Goal: Task Accomplishment & Management: Manage account settings

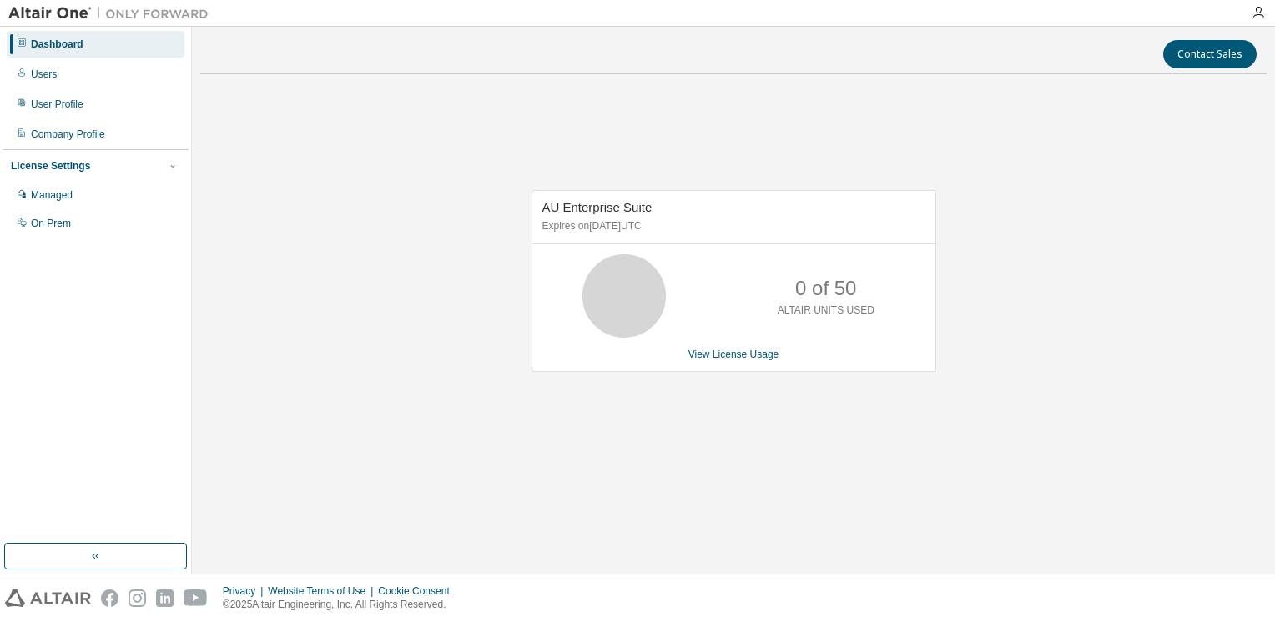
click at [1258, 19] on div at bounding box center [1257, 12] width 33 height 25
click at [1256, 13] on icon "button" at bounding box center [1257, 12] width 13 height 13
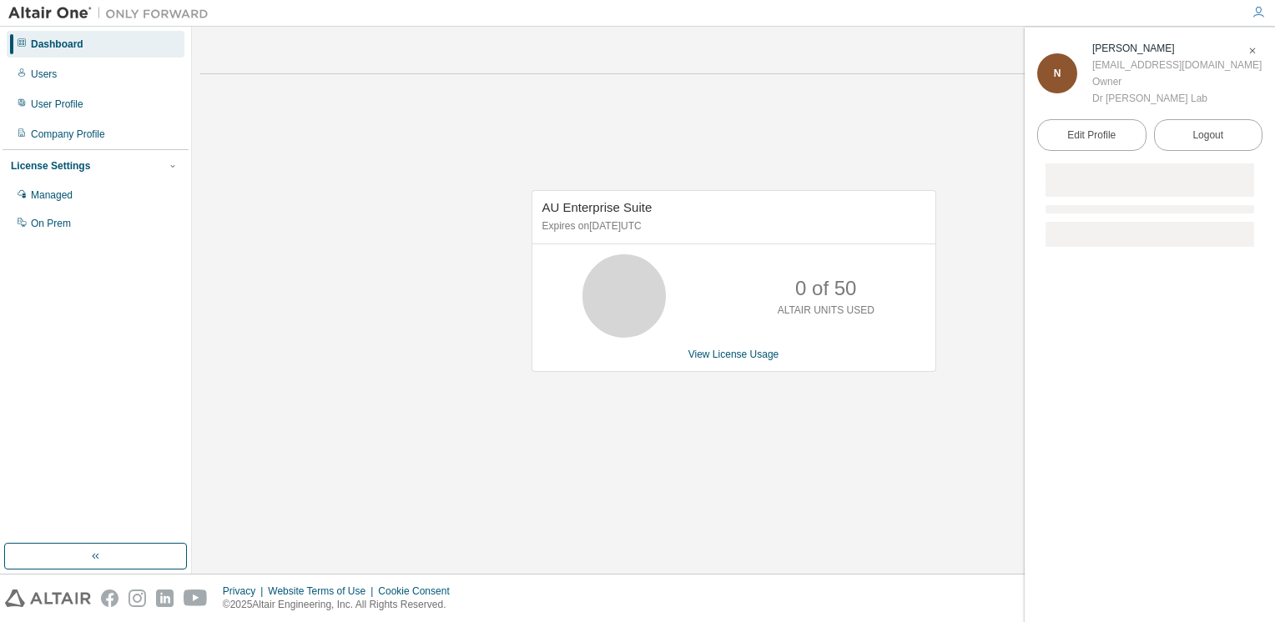
click at [1152, 135] on div "Edit Profile Logout" at bounding box center [1149, 135] width 225 height 57
click at [1178, 135] on button "Logout" at bounding box center [1208, 135] width 109 height 32
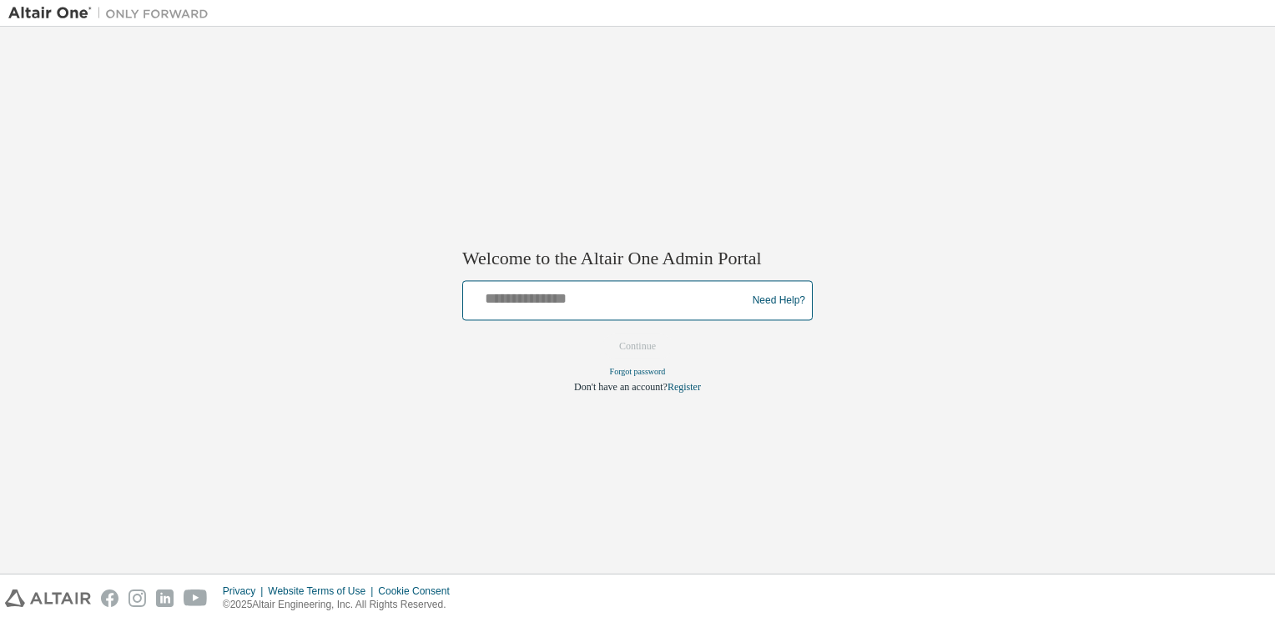
click at [551, 305] on input "text" at bounding box center [607, 297] width 274 height 24
type input "**********"
click at [601, 335] on button "Continue" at bounding box center [637, 347] width 72 height 25
